Goal: Learn about a topic

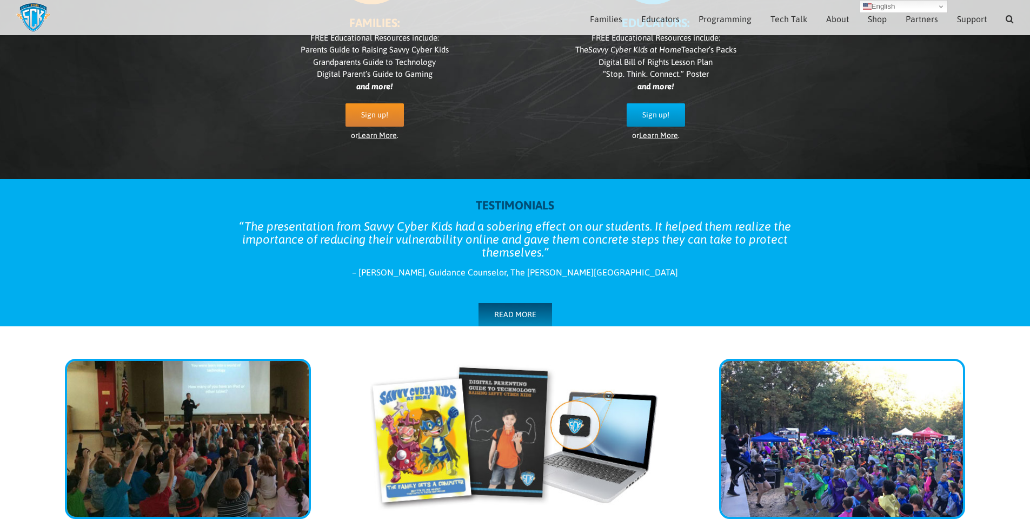
scroll to position [204, 0]
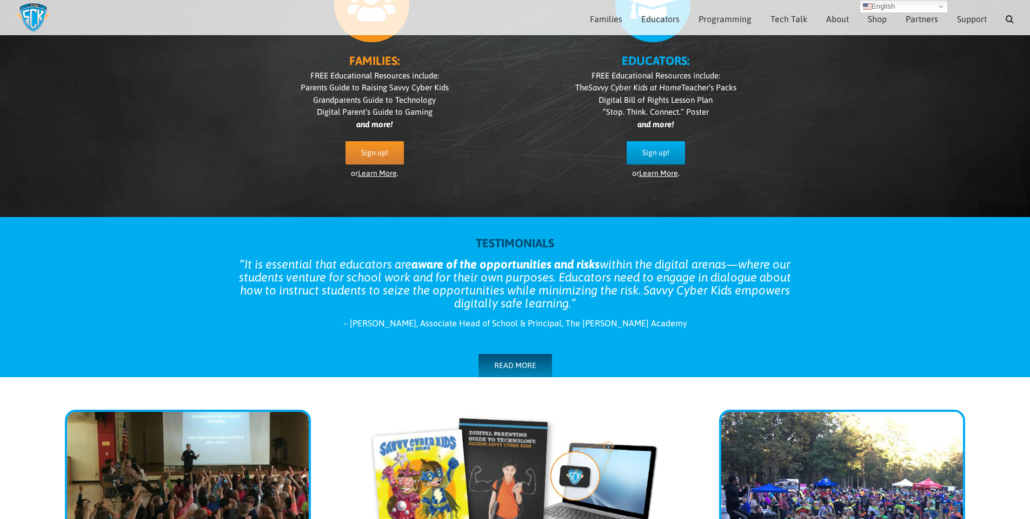
click at [666, 174] on link "Learn More" at bounding box center [658, 173] width 39 height 9
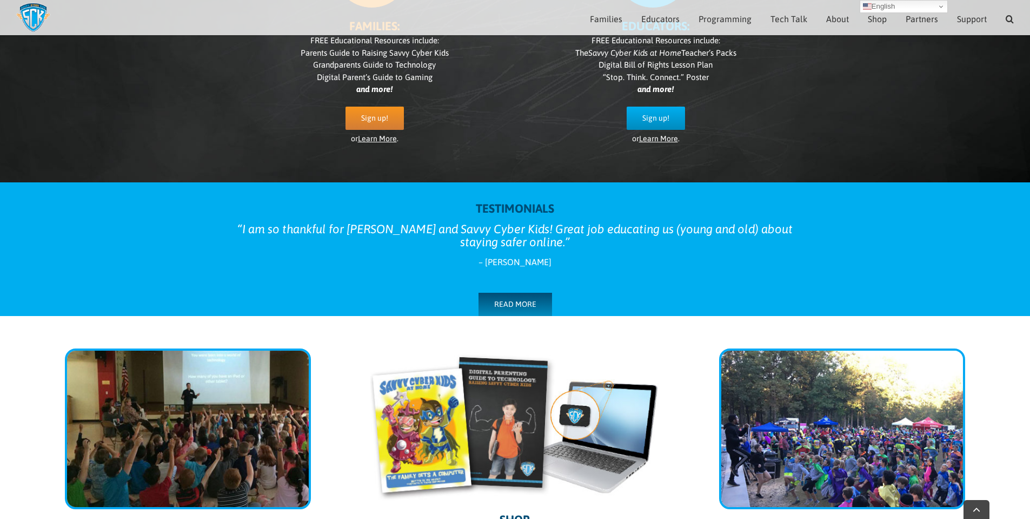
scroll to position [240, 0]
